Goal: Task Accomplishment & Management: Manage account settings

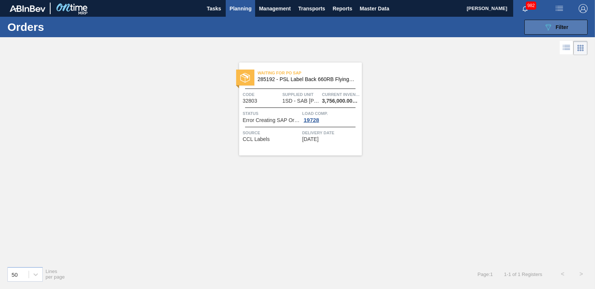
click at [556, 25] on span "Filter" at bounding box center [562, 27] width 13 height 6
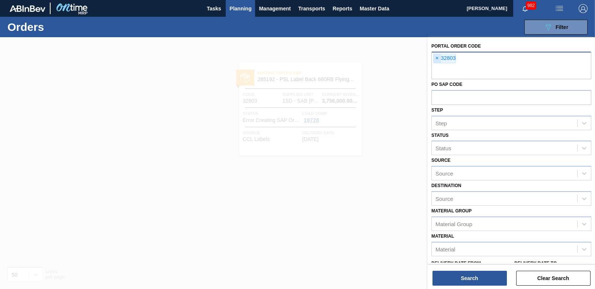
click at [440, 60] on span "×" at bounding box center [437, 58] width 7 height 9
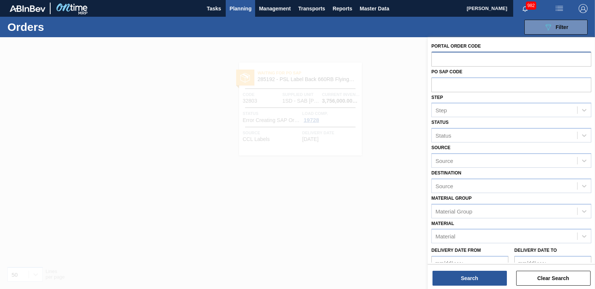
click at [246, 9] on span "Planning" at bounding box center [240, 8] width 22 height 9
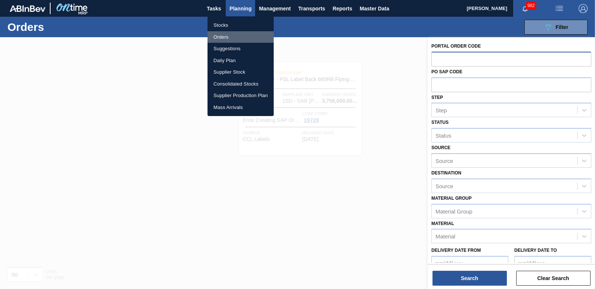
click at [221, 36] on li "Orders" at bounding box center [240, 37] width 66 height 12
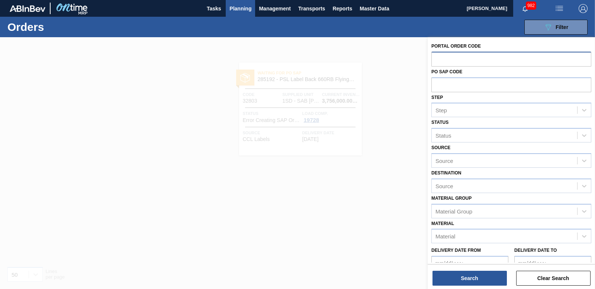
click at [451, 62] on input "text" at bounding box center [511, 59] width 160 height 14
click at [245, 5] on span "Planning" at bounding box center [240, 8] width 22 height 9
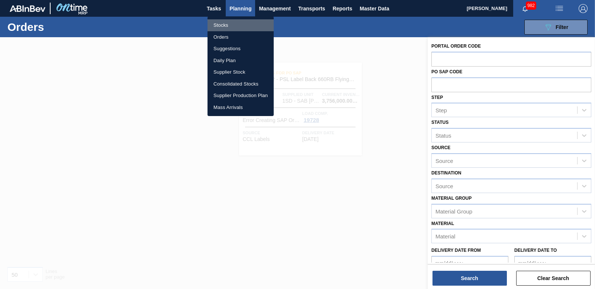
click at [221, 27] on li "Stocks" at bounding box center [240, 25] width 66 height 12
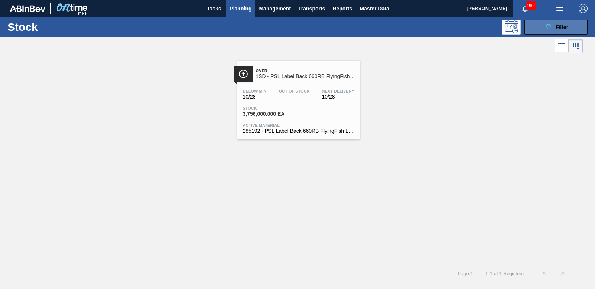
click at [528, 30] on button "089F7B8B-B2A5-4AFE-B5C0-19BA573D28AC Filter" at bounding box center [555, 27] width 63 height 15
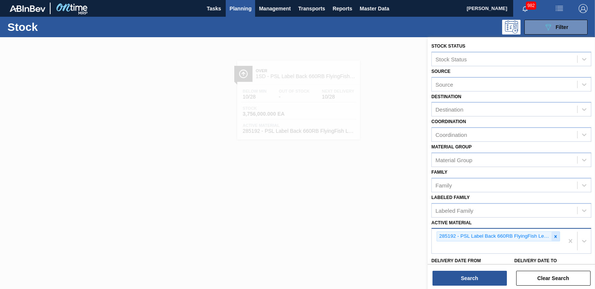
click at [553, 236] on icon at bounding box center [555, 236] width 5 height 5
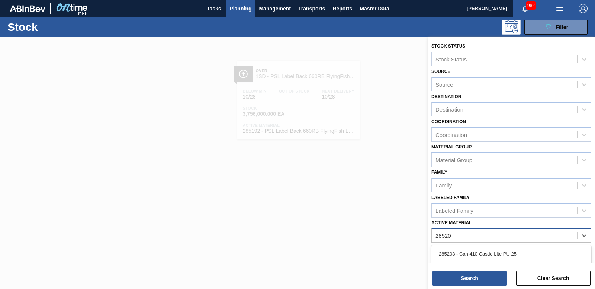
type Material "285205"
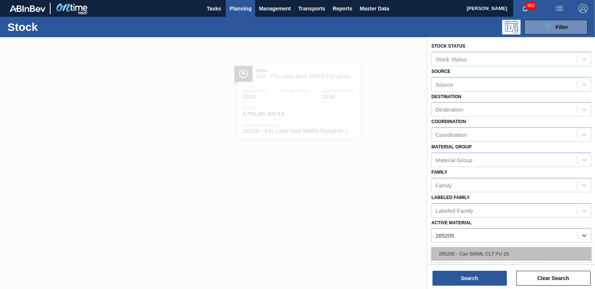
click at [499, 252] on div "285205 - Can 500ML CLT PU 25" at bounding box center [511, 254] width 160 height 14
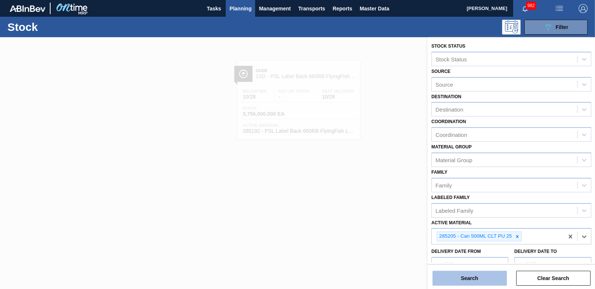
click at [492, 275] on button "Search" at bounding box center [469, 278] width 74 height 15
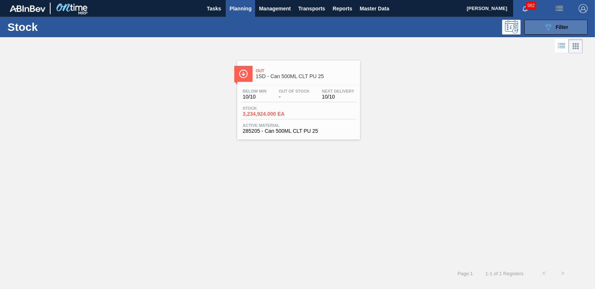
click at [556, 29] on span "Filter" at bounding box center [562, 27] width 13 height 6
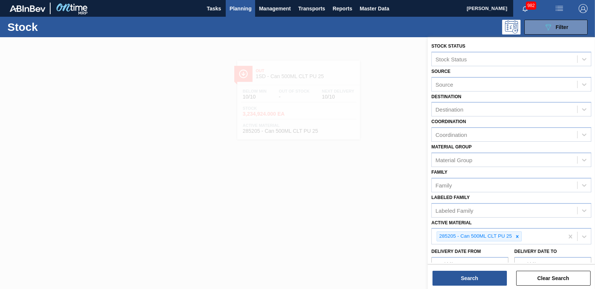
drag, startPoint x: 250, startPoint y: 139, endPoint x: 205, endPoint y: 112, distance: 52.5
click at [248, 139] on div at bounding box center [297, 181] width 595 height 289
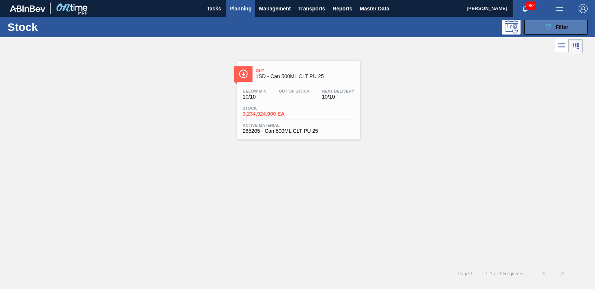
click at [538, 28] on button "089F7B8B-B2A5-4AFE-B5C0-19BA573D28AC Filter" at bounding box center [555, 27] width 63 height 15
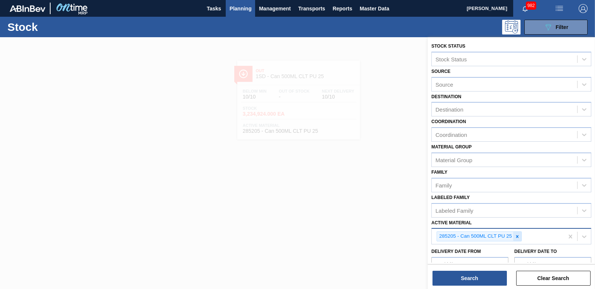
click at [518, 237] on icon at bounding box center [517, 236] width 5 height 5
type Material "285205"
click at [472, 280] on button "Search" at bounding box center [469, 278] width 74 height 15
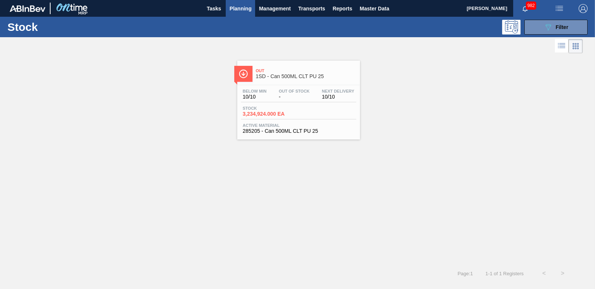
click at [275, 110] on span "Stock" at bounding box center [269, 108] width 52 height 4
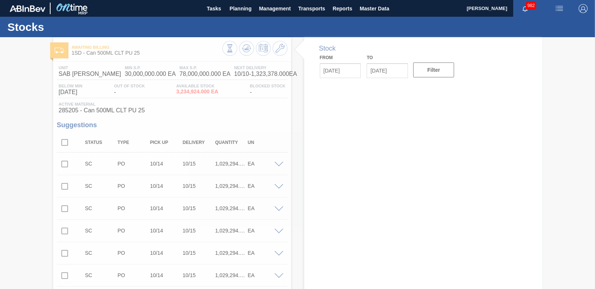
type input "[DATE]"
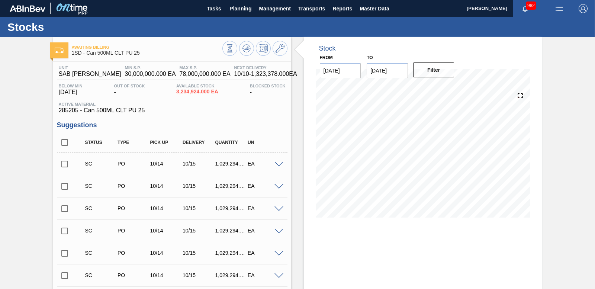
click at [275, 165] on span at bounding box center [278, 165] width 9 height 6
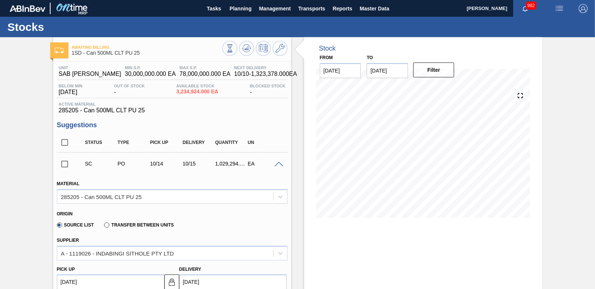
click at [277, 162] on span at bounding box center [278, 165] width 9 height 6
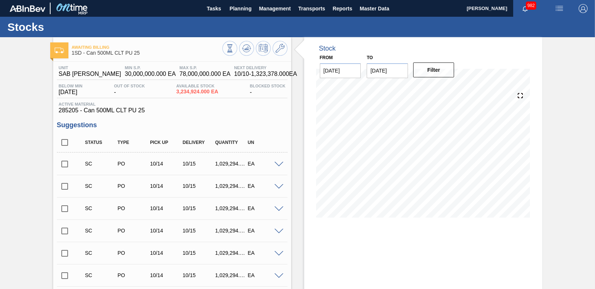
click at [59, 164] on input "checkbox" at bounding box center [65, 164] width 16 height 16
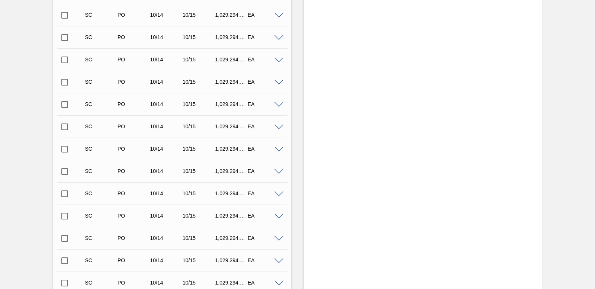
scroll to position [1525, 0]
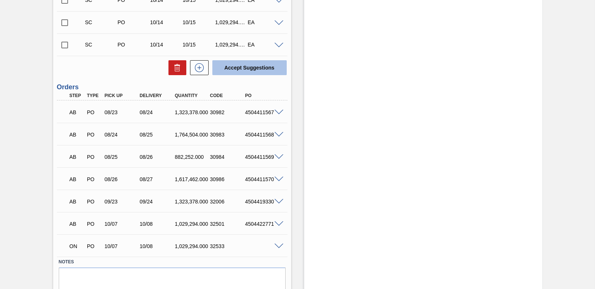
click at [230, 70] on button "Accept Suggestions" at bounding box center [249, 67] width 74 height 15
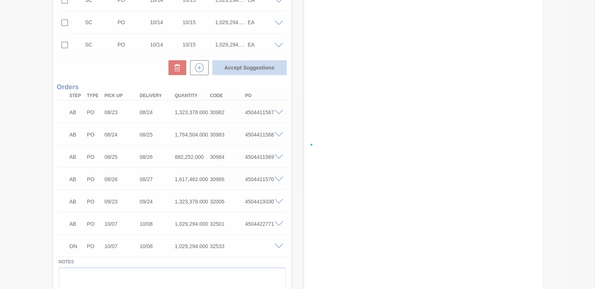
checkbox input "false"
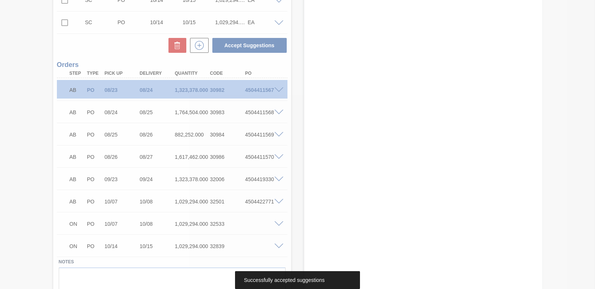
scroll to position [1502, 0]
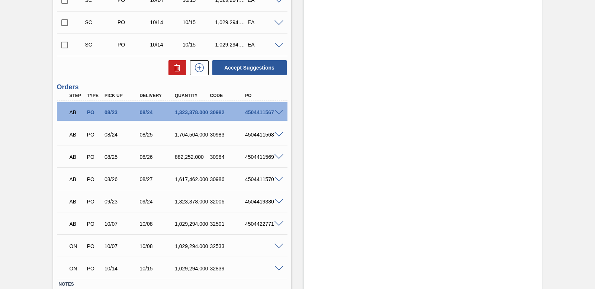
click at [277, 246] on span at bounding box center [278, 247] width 9 height 6
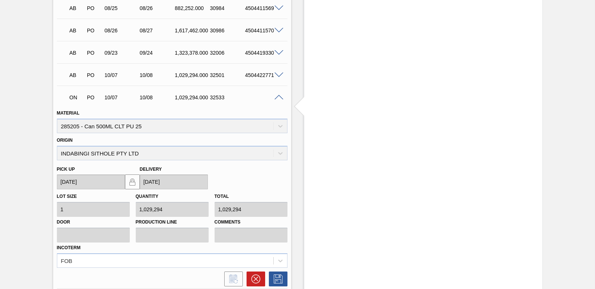
scroll to position [1725, 0]
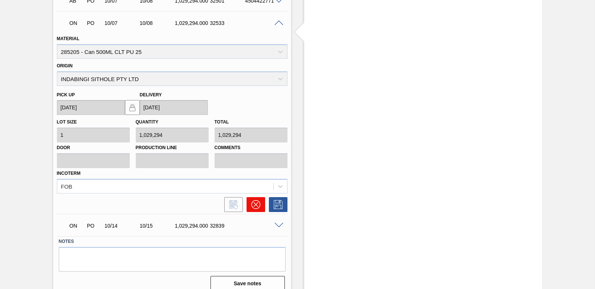
click at [257, 204] on icon at bounding box center [255, 204] width 9 height 9
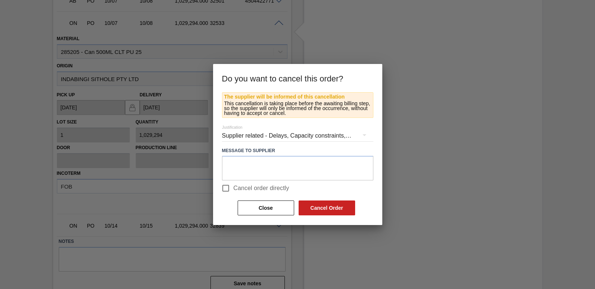
click at [227, 188] on input "Cancel order directly" at bounding box center [226, 188] width 16 height 16
checkbox input "true"
click at [341, 207] on button "Cancel Order" at bounding box center [327, 207] width 57 height 15
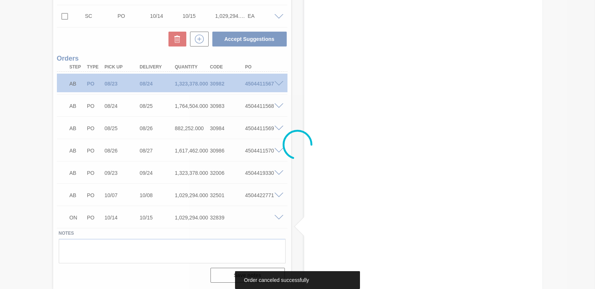
scroll to position [1531, 0]
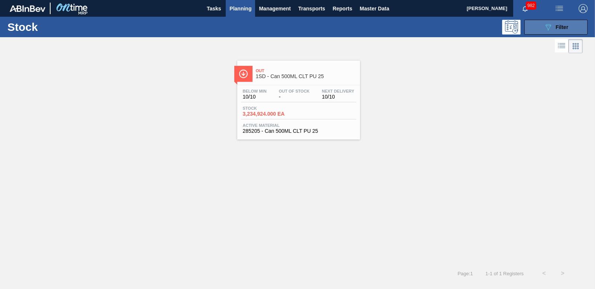
click at [555, 28] on div "089F7B8B-B2A5-4AFE-B5C0-19BA573D28AC Filter" at bounding box center [556, 27] width 25 height 9
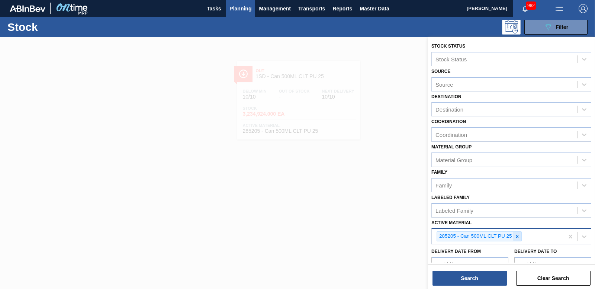
click at [516, 241] on div at bounding box center [517, 236] width 8 height 9
type Material "285205"
click at [484, 254] on div "285205 - Can 500ML CLT PU 25" at bounding box center [511, 254] width 160 height 14
click at [477, 273] on button "Search" at bounding box center [469, 278] width 74 height 15
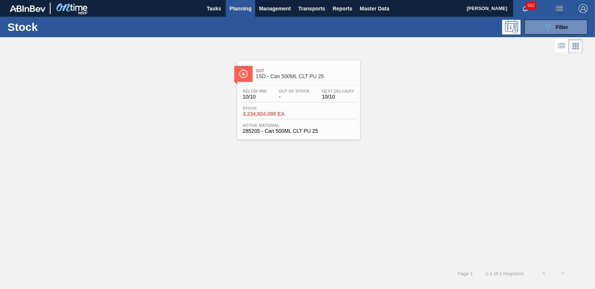
click at [276, 109] on span "Stock" at bounding box center [269, 108] width 52 height 4
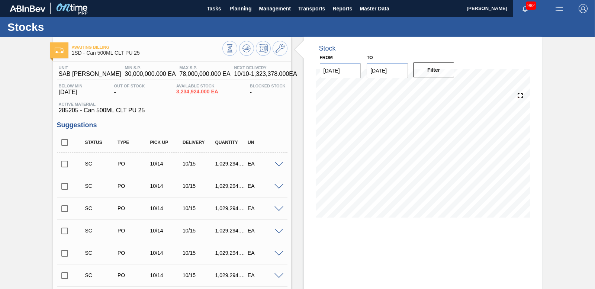
click at [277, 164] on span at bounding box center [278, 165] width 9 height 6
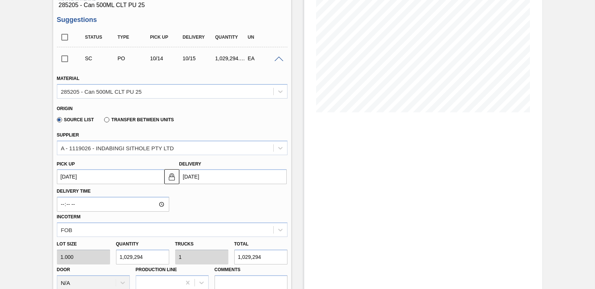
scroll to position [74, 0]
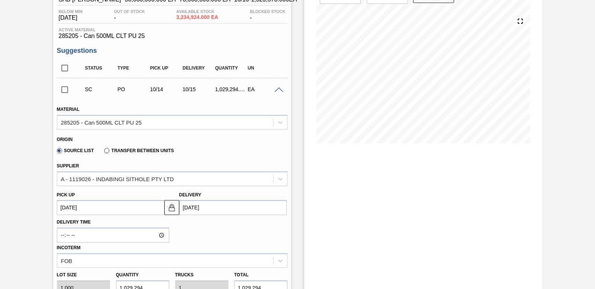
click at [278, 89] on span at bounding box center [278, 90] width 9 height 6
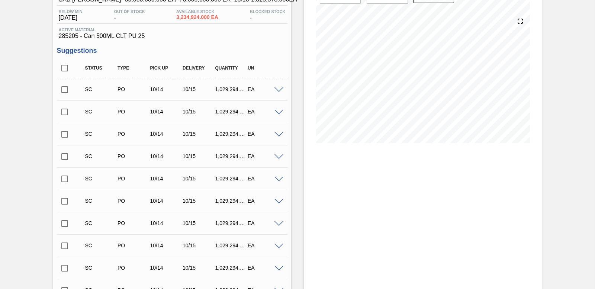
click at [68, 89] on input "checkbox" at bounding box center [65, 90] width 16 height 16
click at [277, 88] on span at bounding box center [278, 90] width 9 height 6
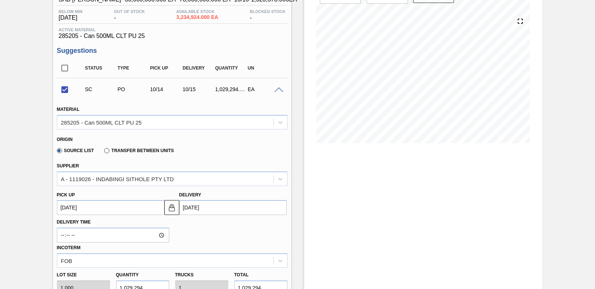
click at [277, 88] on span at bounding box center [278, 90] width 9 height 6
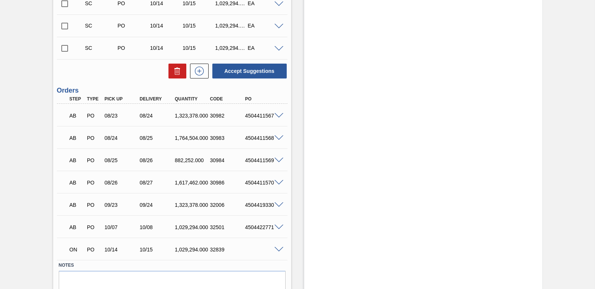
scroll to position [1576, 0]
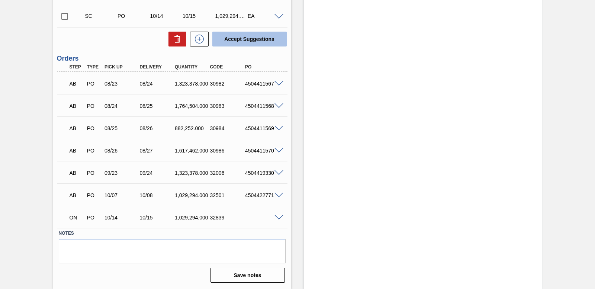
click at [253, 41] on button "Accept Suggestions" at bounding box center [249, 39] width 74 height 15
checkbox input "false"
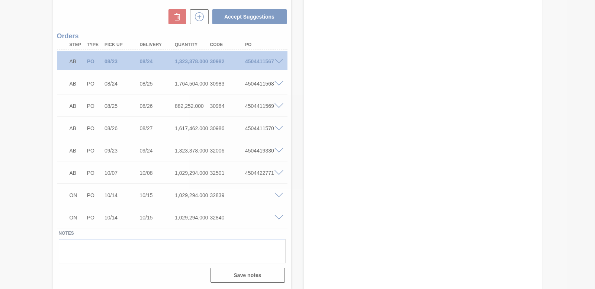
scroll to position [1553, 0]
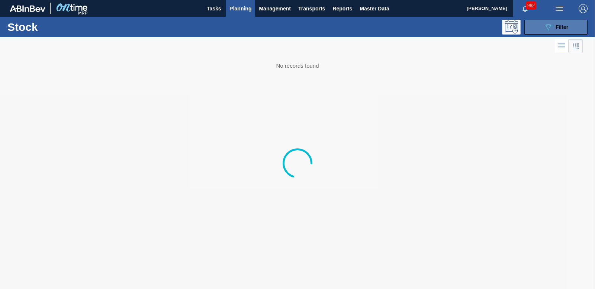
click at [572, 23] on button "089F7B8B-B2A5-4AFE-B5C0-19BA573D28AC Filter" at bounding box center [555, 27] width 63 height 15
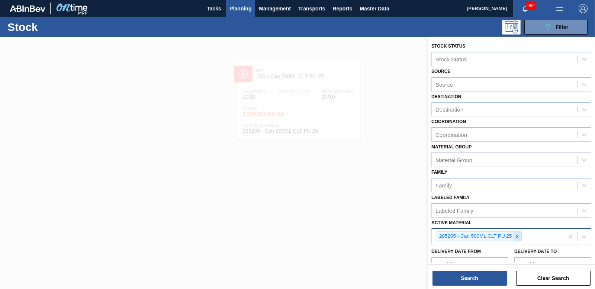
click at [518, 236] on icon at bounding box center [517, 236] width 3 height 3
type Material "285149"
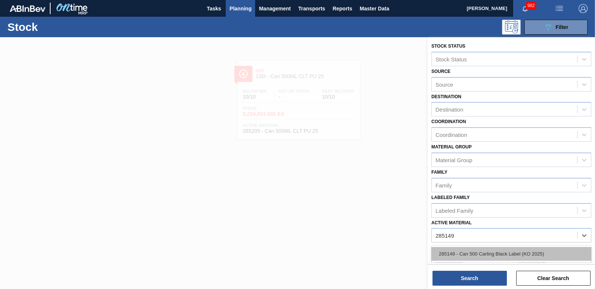
click at [470, 252] on div "285149 - Can 500 Carling Black Label (KO 2025)" at bounding box center [511, 254] width 160 height 14
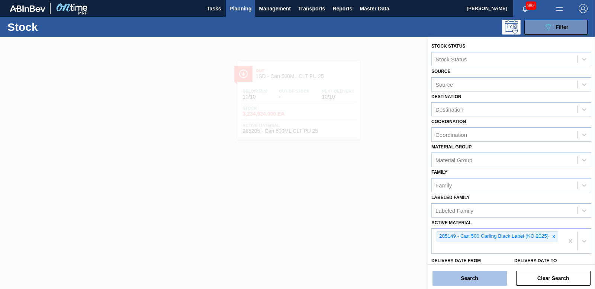
click at [471, 273] on button "Search" at bounding box center [469, 278] width 74 height 15
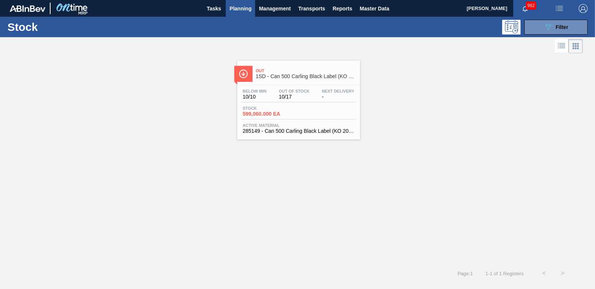
click at [270, 112] on span "599,060.000 EA" at bounding box center [269, 114] width 52 height 6
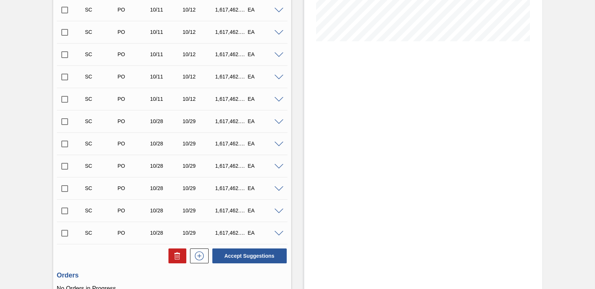
scroll to position [172, 0]
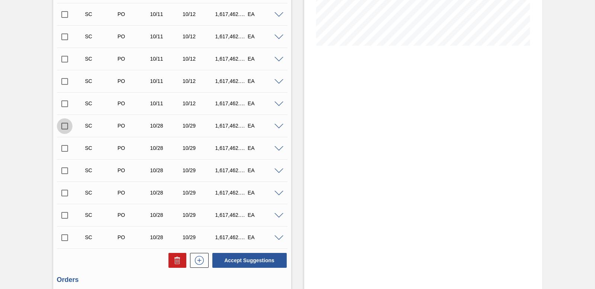
click at [64, 130] on input "checkbox" at bounding box center [65, 126] width 16 height 16
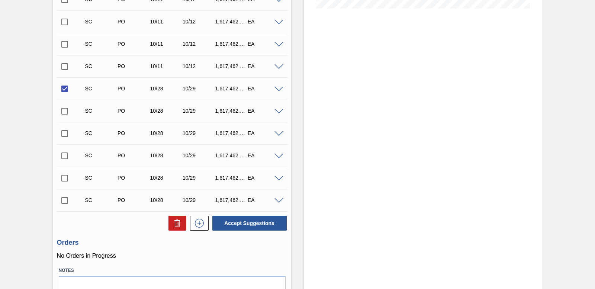
scroll to position [246, 0]
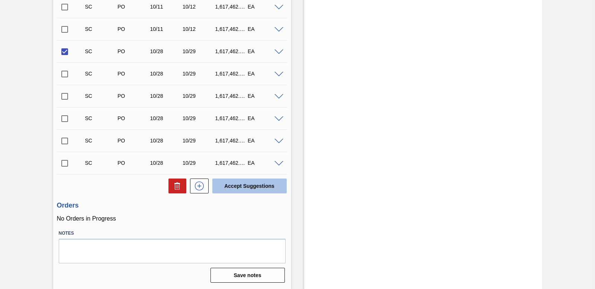
click at [254, 184] on button "Accept Suggestions" at bounding box center [249, 185] width 74 height 15
checkbox input "false"
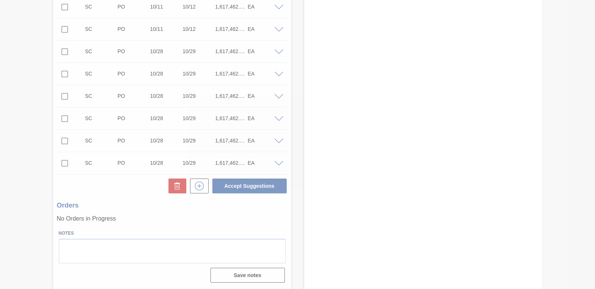
scroll to position [237, 0]
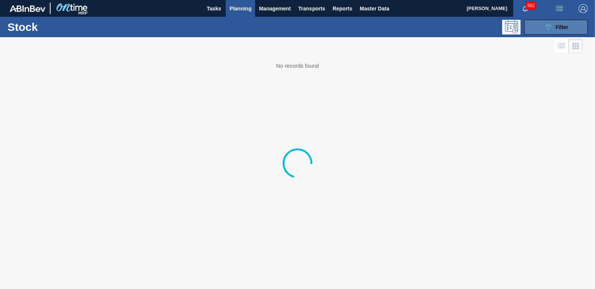
click at [559, 32] on button "089F7B8B-B2A5-4AFE-B5C0-19BA573D28AC Filter" at bounding box center [555, 27] width 63 height 15
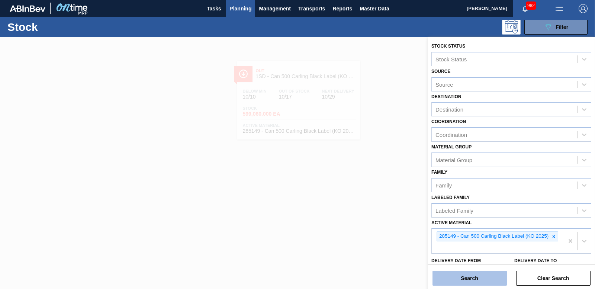
click at [469, 275] on button "Search" at bounding box center [469, 278] width 74 height 15
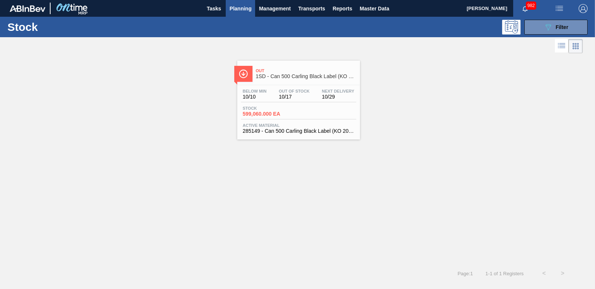
click at [279, 113] on span "599,060.000 EA" at bounding box center [269, 114] width 52 height 6
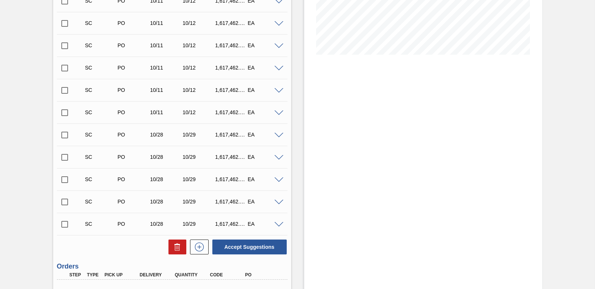
scroll to position [163, 0]
click at [62, 138] on input "checkbox" at bounding box center [65, 136] width 16 height 16
click at [274, 133] on span at bounding box center [278, 136] width 9 height 6
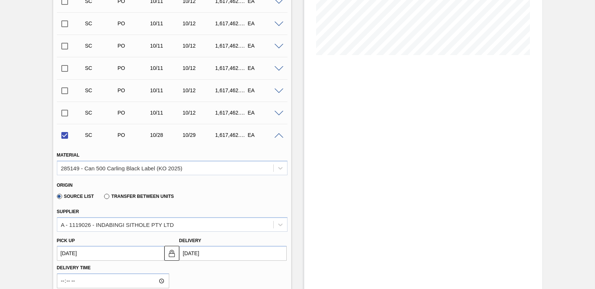
click at [275, 133] on span at bounding box center [278, 136] width 9 height 6
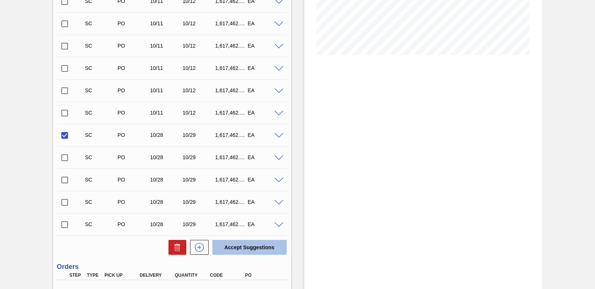
click at [256, 246] on button "Accept Suggestions" at bounding box center [249, 247] width 74 height 15
checkbox input "false"
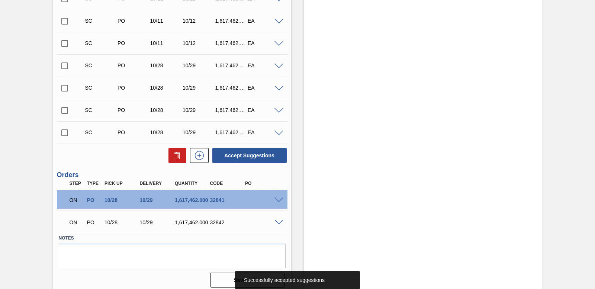
scroll to position [237, 0]
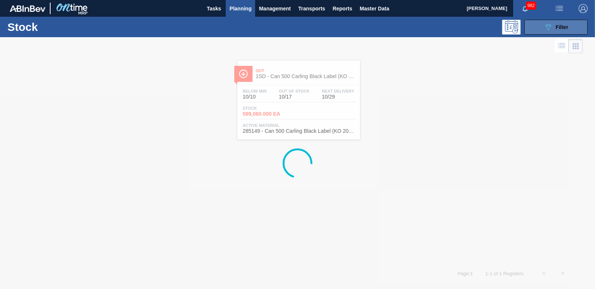
click at [567, 27] on span "Filter" at bounding box center [562, 27] width 13 height 6
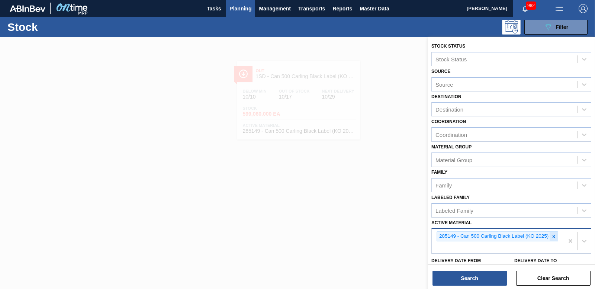
click at [555, 237] on icon at bounding box center [554, 236] width 3 height 3
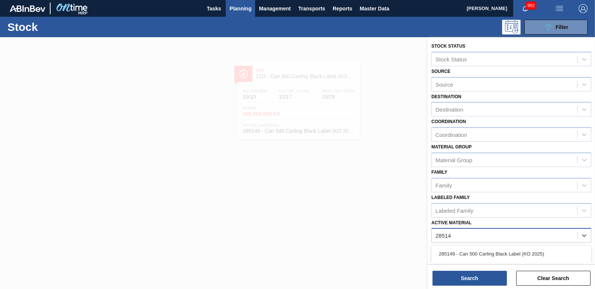
type Material "285149"
drag, startPoint x: 537, startPoint y: 250, endPoint x: 484, endPoint y: 285, distance: 64.2
click at [537, 250] on div "285149 - Can 500 Carling Black Label (KO 2025)" at bounding box center [511, 254] width 160 height 14
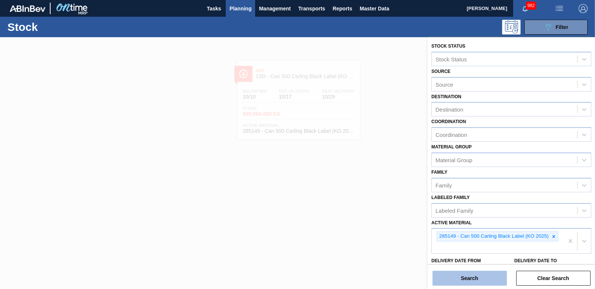
click at [454, 285] on button "Search" at bounding box center [469, 278] width 74 height 15
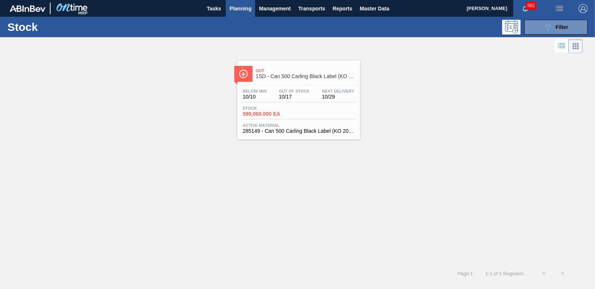
click at [269, 109] on span "Stock" at bounding box center [269, 108] width 52 height 4
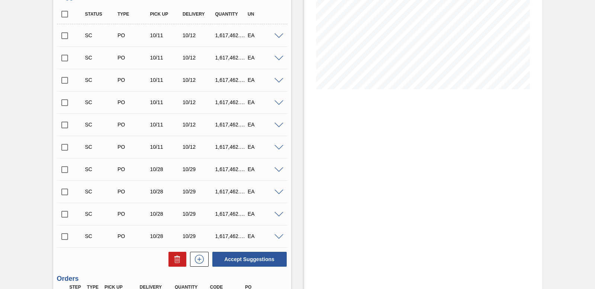
scroll to position [112, 0]
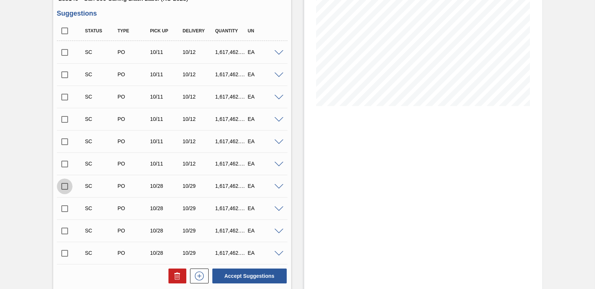
click at [63, 186] on input "checkbox" at bounding box center [65, 186] width 16 height 16
click at [255, 281] on button "Accept Suggestions" at bounding box center [249, 275] width 74 height 15
checkbox input "false"
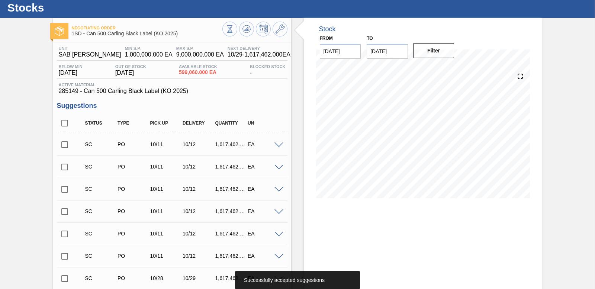
scroll to position [0, 0]
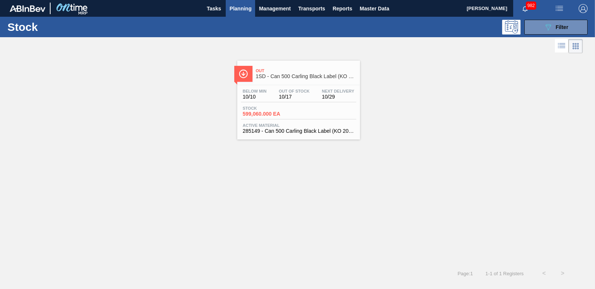
click at [280, 112] on span "599,060.000 EA" at bounding box center [269, 114] width 52 height 6
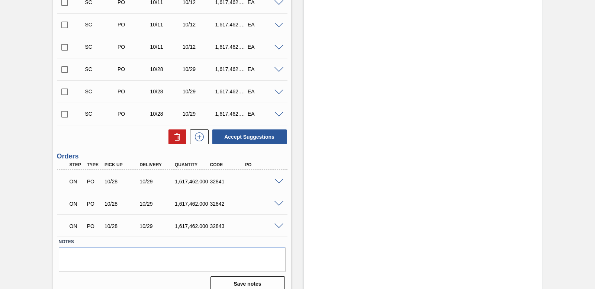
scroll to position [237, 0]
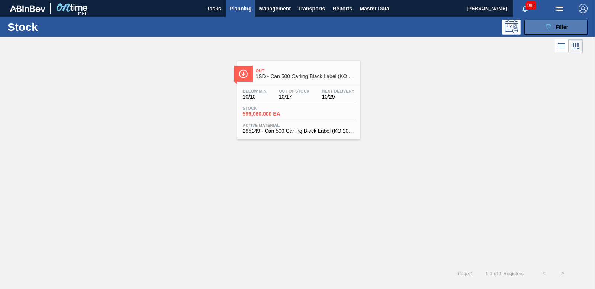
click at [572, 28] on button "089F7B8B-B2A5-4AFE-B5C0-19BA573D28AC Filter" at bounding box center [555, 27] width 63 height 15
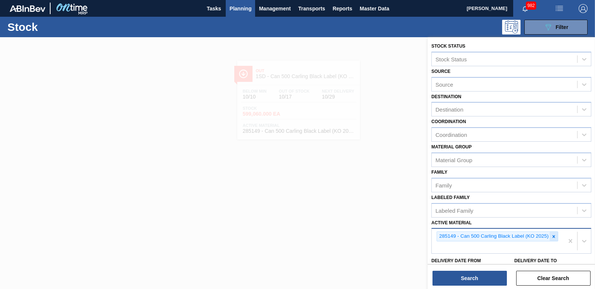
click at [554, 237] on icon at bounding box center [554, 236] width 3 height 3
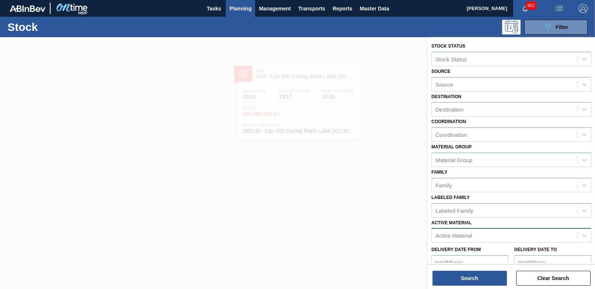
click at [313, 160] on div at bounding box center [297, 181] width 595 height 289
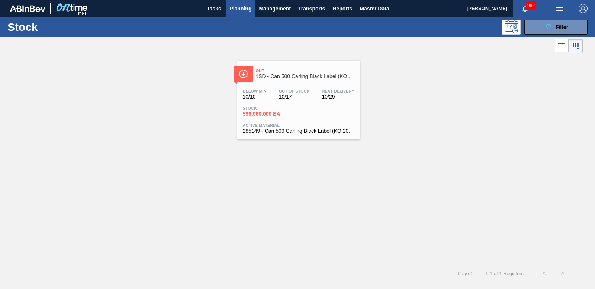
click at [244, 8] on span "Planning" at bounding box center [240, 8] width 22 height 9
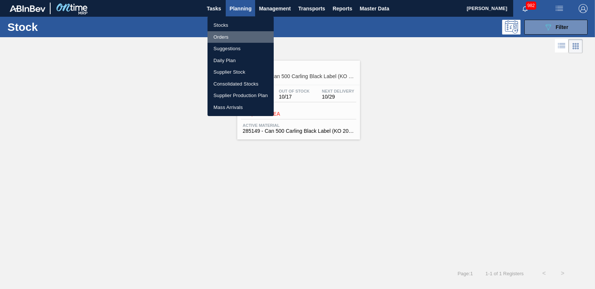
click at [222, 33] on li "Orders" at bounding box center [240, 37] width 66 height 12
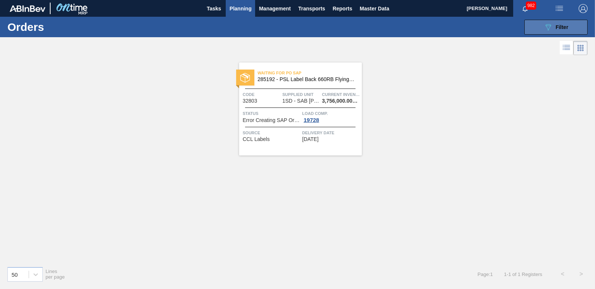
click at [529, 24] on button "089F7B8B-B2A5-4AFE-B5C0-19BA573D28AC Filter" at bounding box center [555, 27] width 63 height 15
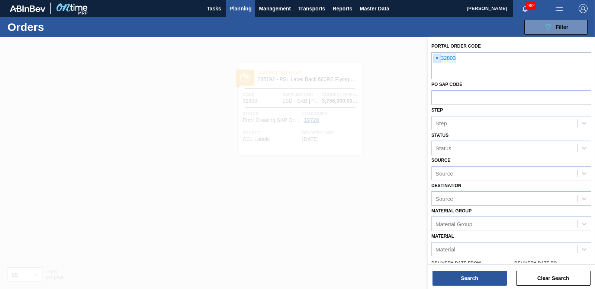
click at [438, 58] on span "×" at bounding box center [437, 58] width 7 height 9
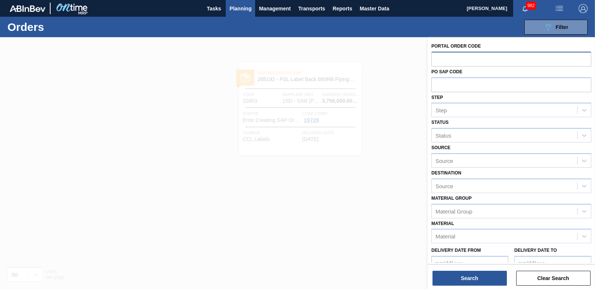
paste input "32839"
type input "32839"
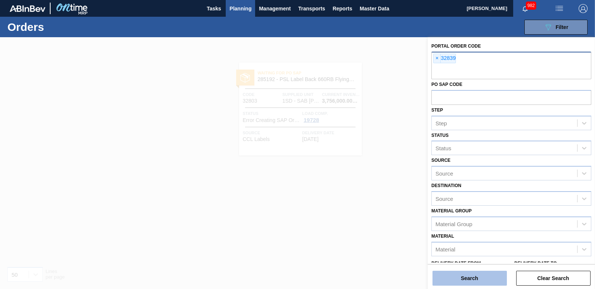
click at [475, 273] on button "Search" at bounding box center [469, 278] width 74 height 15
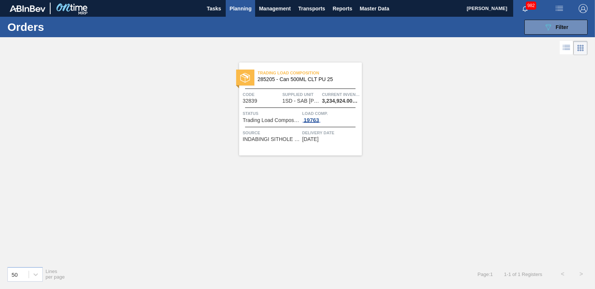
click at [310, 121] on div "19763" at bounding box center [311, 120] width 19 height 6
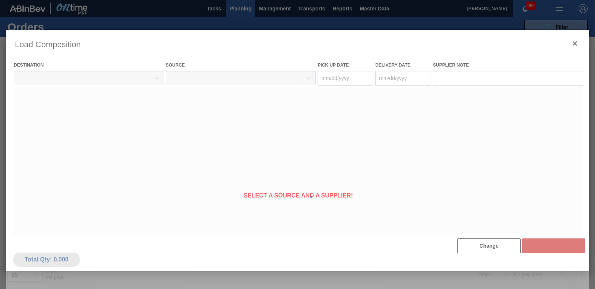
type Date "[DATE]"
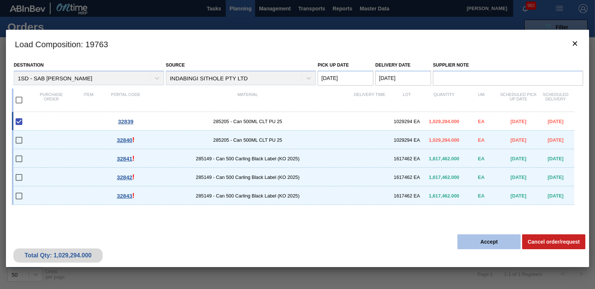
click at [488, 238] on button "Accept" at bounding box center [488, 241] width 63 height 15
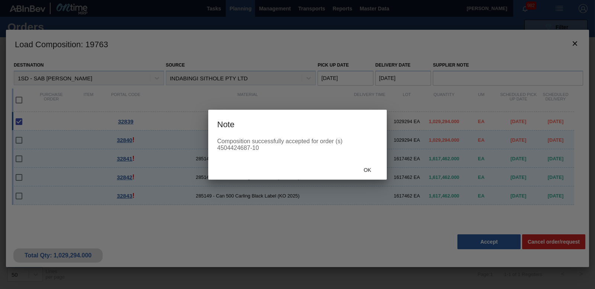
click at [216, 148] on div "Composition successfully accepted for order (s) 4504424687-10" at bounding box center [297, 149] width 178 height 22
drag, startPoint x: 218, startPoint y: 148, endPoint x: 249, endPoint y: 148, distance: 31.6
click at [249, 148] on div "Composition successfully accepted for order (s) 4504424687-10" at bounding box center [297, 144] width 161 height 13
copy div "4504424687"
click at [369, 174] on div "Ok" at bounding box center [367, 170] width 33 height 14
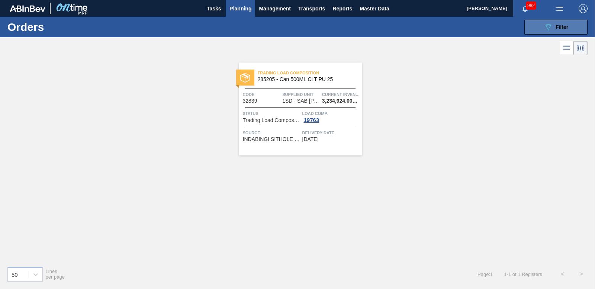
click at [541, 29] on button "089F7B8B-B2A5-4AFE-B5C0-19BA573D28AC Filter" at bounding box center [555, 27] width 63 height 15
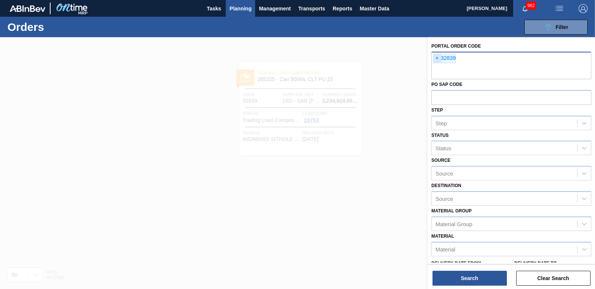
click at [438, 55] on span "×" at bounding box center [437, 58] width 7 height 9
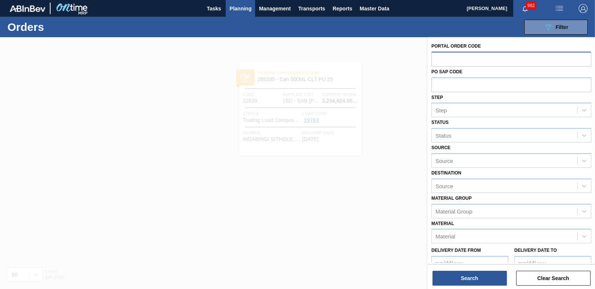
paste input "32840"
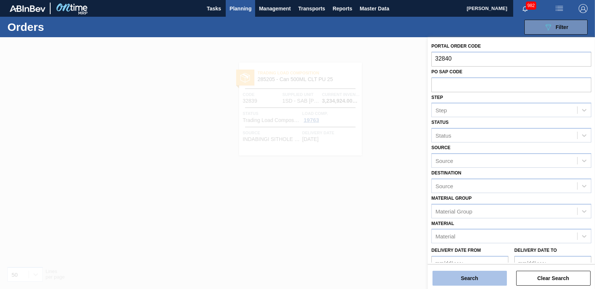
type input "32840"
click at [452, 283] on button "Search" at bounding box center [469, 278] width 74 height 15
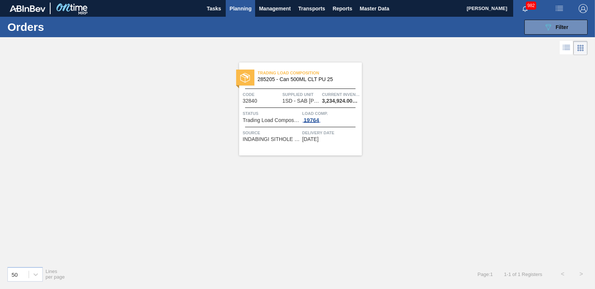
click at [308, 118] on div "19764" at bounding box center [311, 120] width 19 height 6
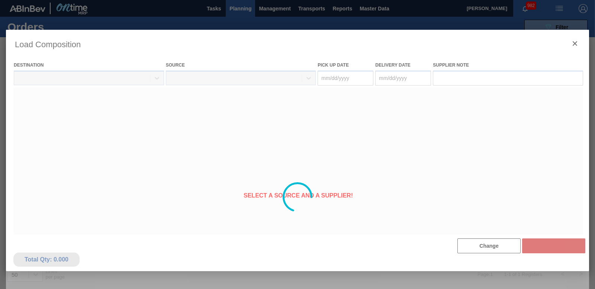
type Date "[DATE]"
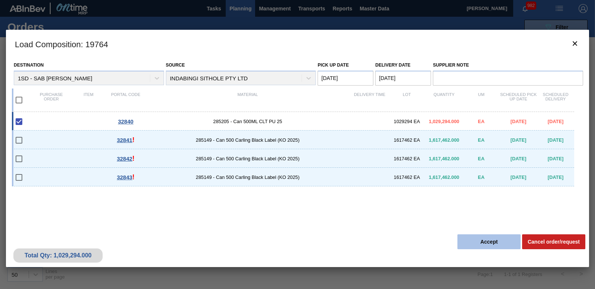
click at [498, 241] on button "Accept" at bounding box center [488, 241] width 63 height 15
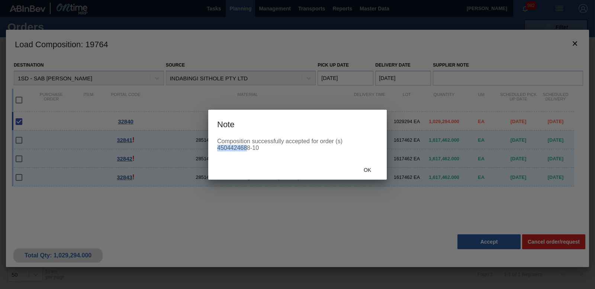
drag, startPoint x: 218, startPoint y: 147, endPoint x: 247, endPoint y: 147, distance: 29.0
click at [247, 147] on div "Composition successfully accepted for order (s) 4504424688-10" at bounding box center [297, 144] width 161 height 13
drag, startPoint x: 247, startPoint y: 147, endPoint x: 216, endPoint y: 147, distance: 30.1
click at [216, 147] on div "Composition successfully accepted for order (s) 4504424688-10" at bounding box center [297, 149] width 178 height 22
drag, startPoint x: 216, startPoint y: 147, endPoint x: 222, endPoint y: 149, distance: 5.5
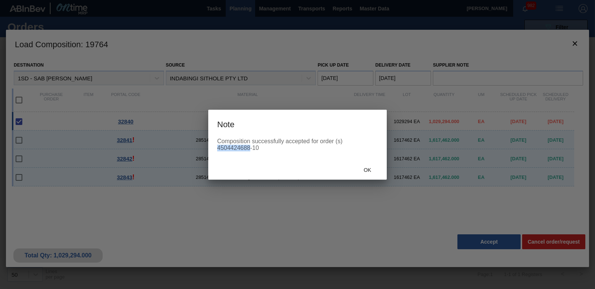
copy div "4504424688"
click at [371, 170] on span "Ok" at bounding box center [367, 170] width 19 height 6
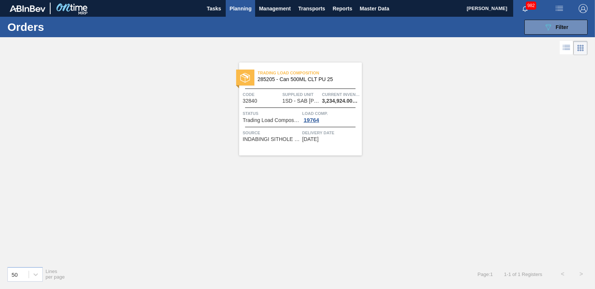
drag, startPoint x: 535, startPoint y: 32, endPoint x: 530, endPoint y: 38, distance: 7.6
click at [535, 32] on button "089F7B8B-B2A5-4AFE-B5C0-19BA573D28AC Filter" at bounding box center [555, 27] width 63 height 15
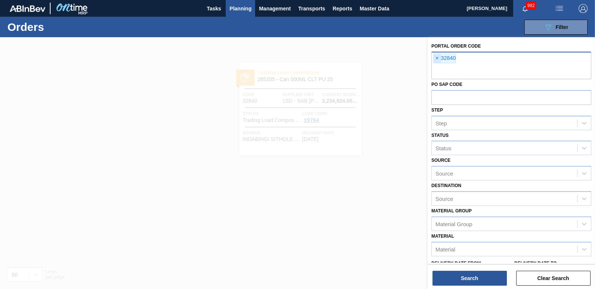
click at [436, 58] on span "×" at bounding box center [437, 58] width 7 height 9
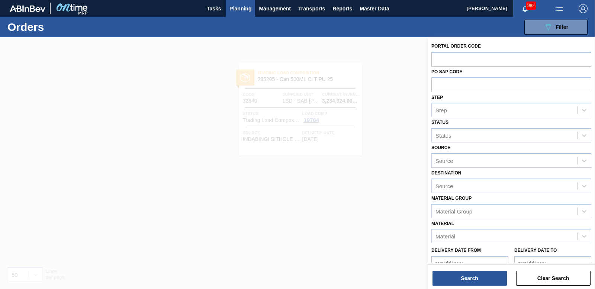
paste input "32841"
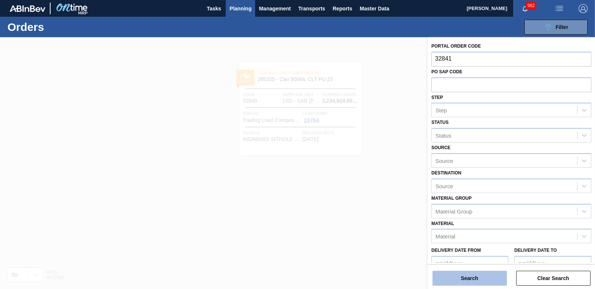
type input "32841"
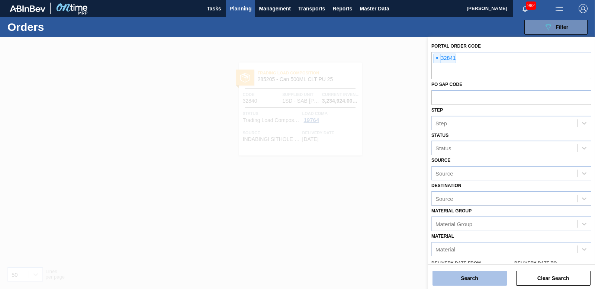
click at [477, 274] on button "Search" at bounding box center [469, 278] width 74 height 15
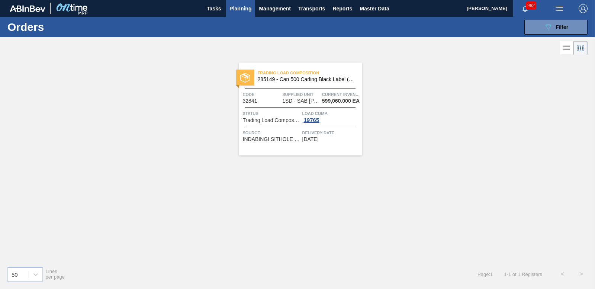
click at [318, 120] on div "19765" at bounding box center [311, 120] width 19 height 6
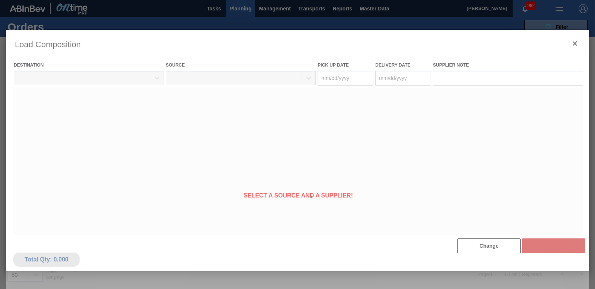
type Date "[DATE]"
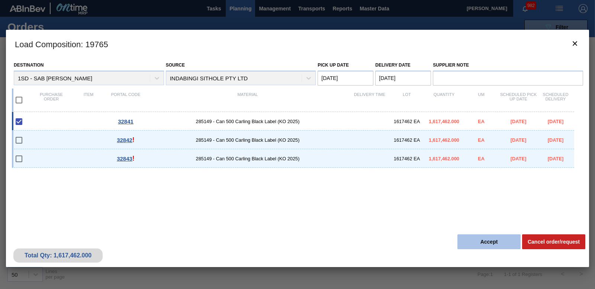
click at [487, 235] on button "Accept" at bounding box center [488, 241] width 63 height 15
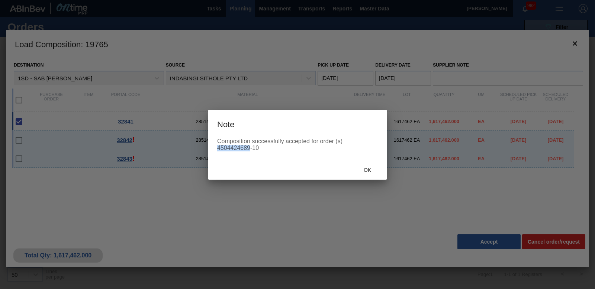
drag, startPoint x: 218, startPoint y: 145, endPoint x: 248, endPoint y: 147, distance: 29.8
click at [248, 147] on div "Composition successfully accepted for order (s) 4504424689-10" at bounding box center [297, 144] width 161 height 13
drag, startPoint x: 248, startPoint y: 147, endPoint x: 219, endPoint y: 146, distance: 29.4
click at [219, 146] on div "Composition successfully accepted for order (s) 4504424689-10" at bounding box center [297, 144] width 161 height 13
copy div "4504424689"
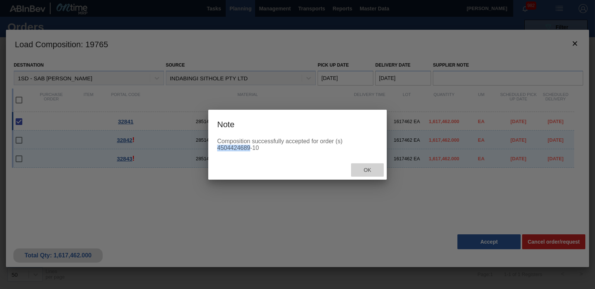
click at [363, 169] on span "Ok" at bounding box center [367, 170] width 19 height 6
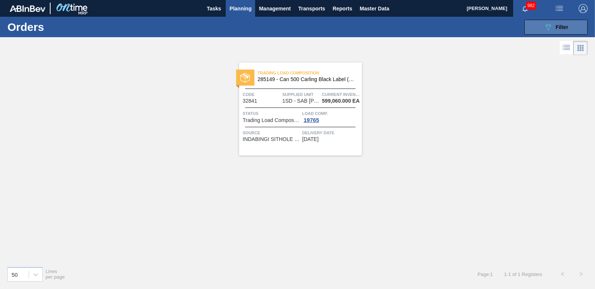
click at [544, 26] on icon "089F7B8B-B2A5-4AFE-B5C0-19BA573D28AC" at bounding box center [548, 27] width 9 height 9
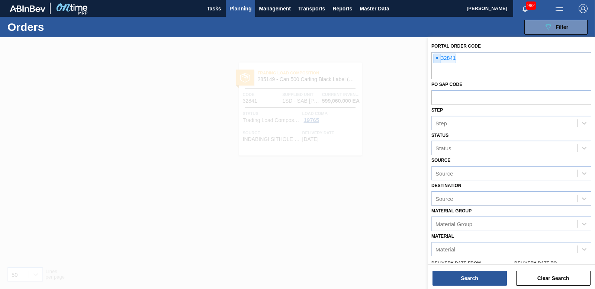
click at [436, 59] on span "×" at bounding box center [437, 58] width 7 height 9
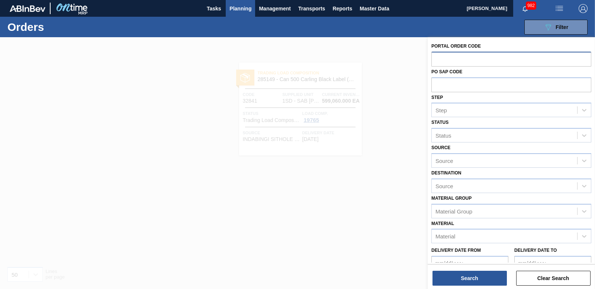
paste input "32842"
type input "32842"
click at [487, 277] on button "Search" at bounding box center [469, 278] width 74 height 15
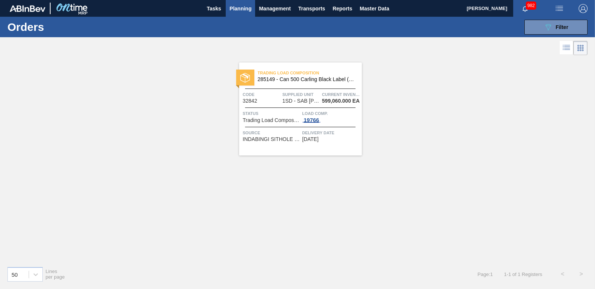
click at [308, 120] on div "19766" at bounding box center [311, 120] width 19 height 6
click at [309, 120] on div "19766" at bounding box center [311, 120] width 19 height 6
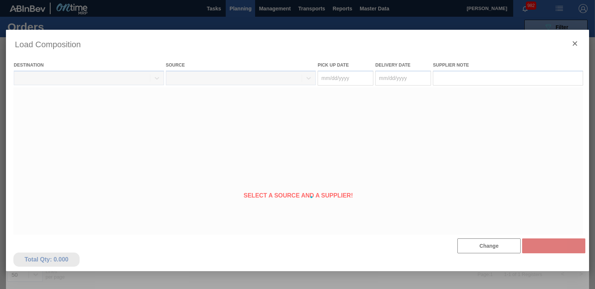
click at [309, 120] on div at bounding box center [297, 197] width 583 height 335
type Date "[DATE]"
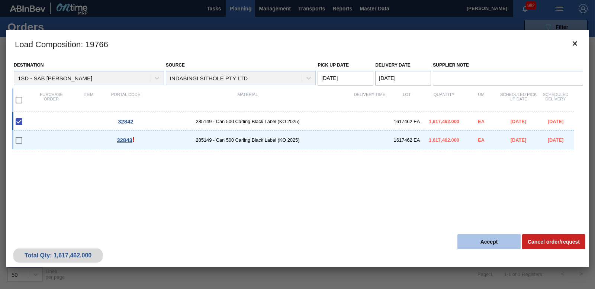
click at [476, 238] on button "Accept" at bounding box center [488, 241] width 63 height 15
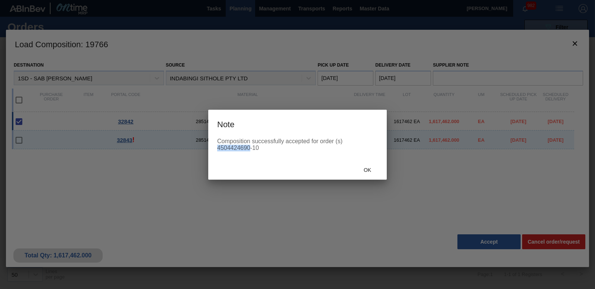
drag, startPoint x: 219, startPoint y: 150, endPoint x: 250, endPoint y: 152, distance: 31.3
click at [250, 152] on div "Composition successfully accepted for order (s) 4504424690-10" at bounding box center [297, 149] width 178 height 22
drag, startPoint x: 250, startPoint y: 152, endPoint x: 240, endPoint y: 148, distance: 10.2
copy div "4504424690"
click at [371, 172] on span "Ok" at bounding box center [367, 170] width 19 height 6
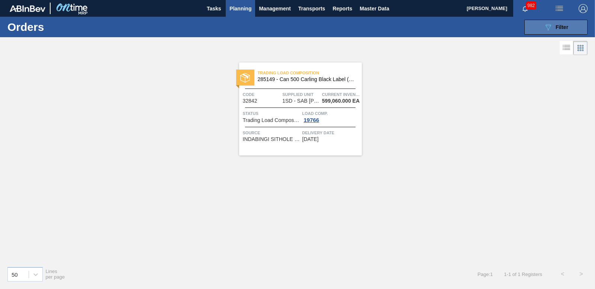
click at [536, 30] on button "089F7B8B-B2A5-4AFE-B5C0-19BA573D28AC Filter" at bounding box center [555, 27] width 63 height 15
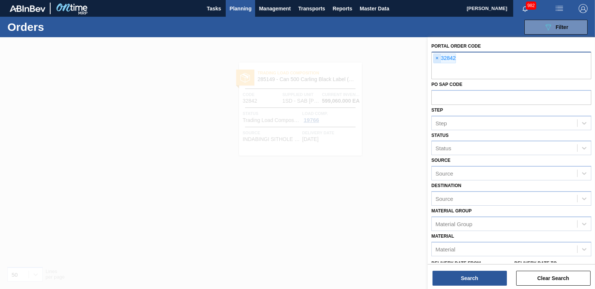
click at [436, 59] on span "×" at bounding box center [437, 58] width 7 height 9
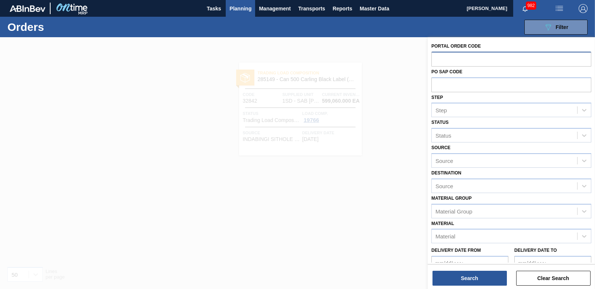
paste input "32843"
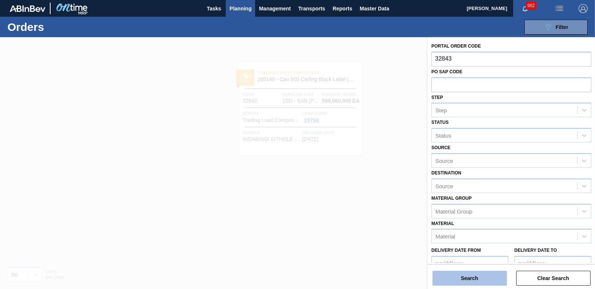
type input "32843"
click at [460, 271] on button "Search" at bounding box center [469, 278] width 74 height 15
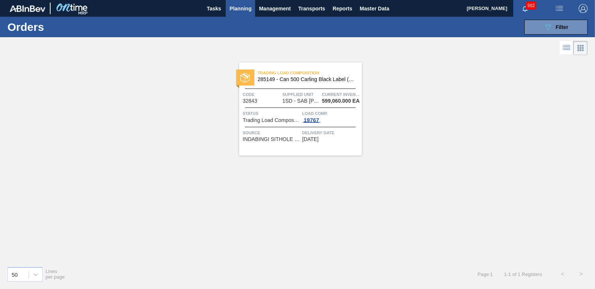
click at [317, 119] on div "19767" at bounding box center [311, 120] width 19 height 6
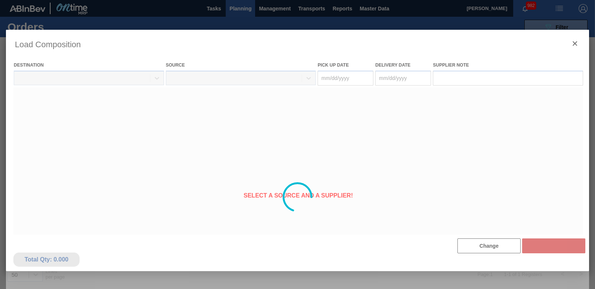
type Date "[DATE]"
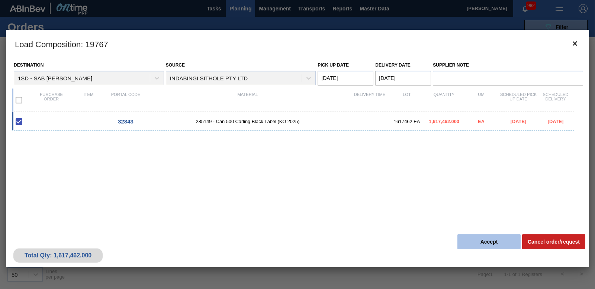
click at [477, 244] on button "Accept" at bounding box center [488, 241] width 63 height 15
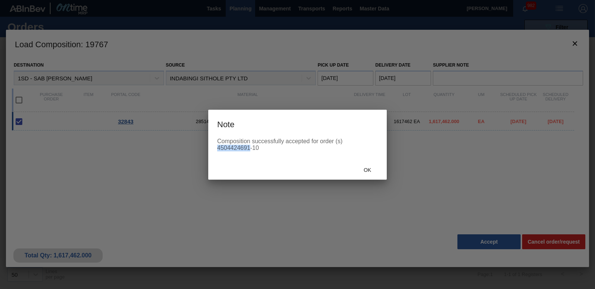
drag, startPoint x: 218, startPoint y: 147, endPoint x: 251, endPoint y: 147, distance: 32.4
click at [251, 147] on div "Composition successfully accepted for order (s) 4504424691-10" at bounding box center [297, 144] width 161 height 13
drag, startPoint x: 251, startPoint y: 147, endPoint x: 244, endPoint y: 148, distance: 6.7
copy div "4504424691"
click at [372, 167] on span "Ok" at bounding box center [367, 170] width 19 height 6
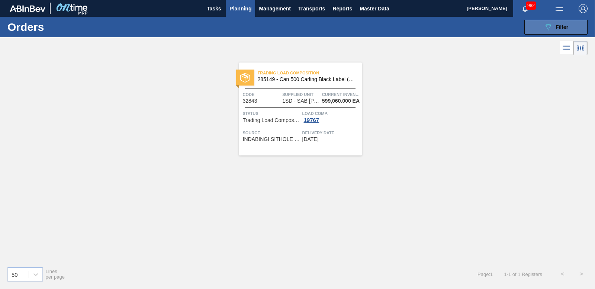
click at [544, 26] on icon "089F7B8B-B2A5-4AFE-B5C0-19BA573D28AC" at bounding box center [548, 27] width 9 height 9
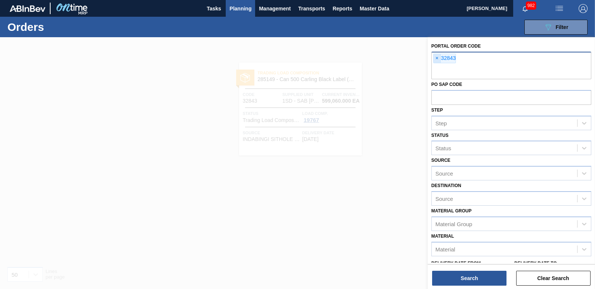
click at [437, 56] on span "×" at bounding box center [437, 58] width 7 height 9
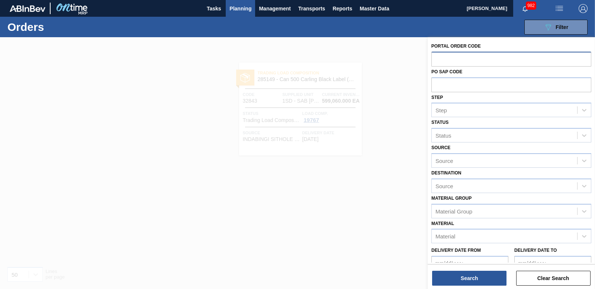
paste input "32843"
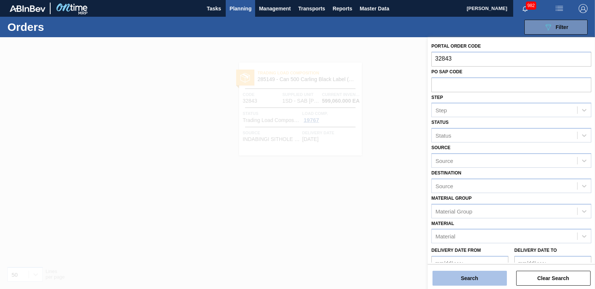
type input "32843"
click at [461, 274] on button "Search" at bounding box center [469, 278] width 74 height 15
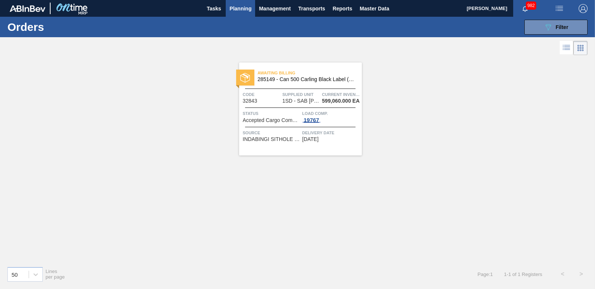
click at [314, 120] on div "19767" at bounding box center [311, 120] width 19 height 6
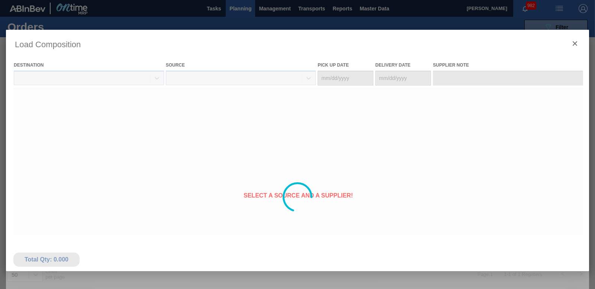
type Date "[DATE]"
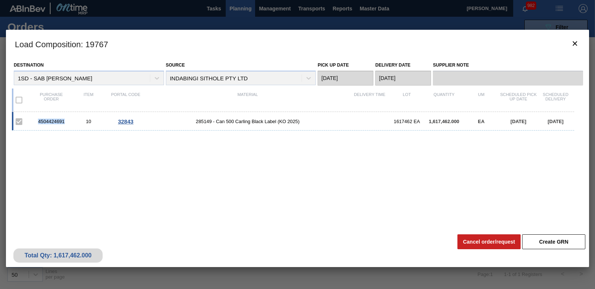
drag, startPoint x: 68, startPoint y: 121, endPoint x: 38, endPoint y: 123, distance: 29.4
click at [38, 123] on div "4504424691" at bounding box center [51, 122] width 37 height 6
drag, startPoint x: 38, startPoint y: 123, endPoint x: 45, endPoint y: 121, distance: 6.9
copy div "4504424691"
click at [579, 45] on button "botão de ícone" at bounding box center [575, 44] width 18 height 18
